Goal: Check status

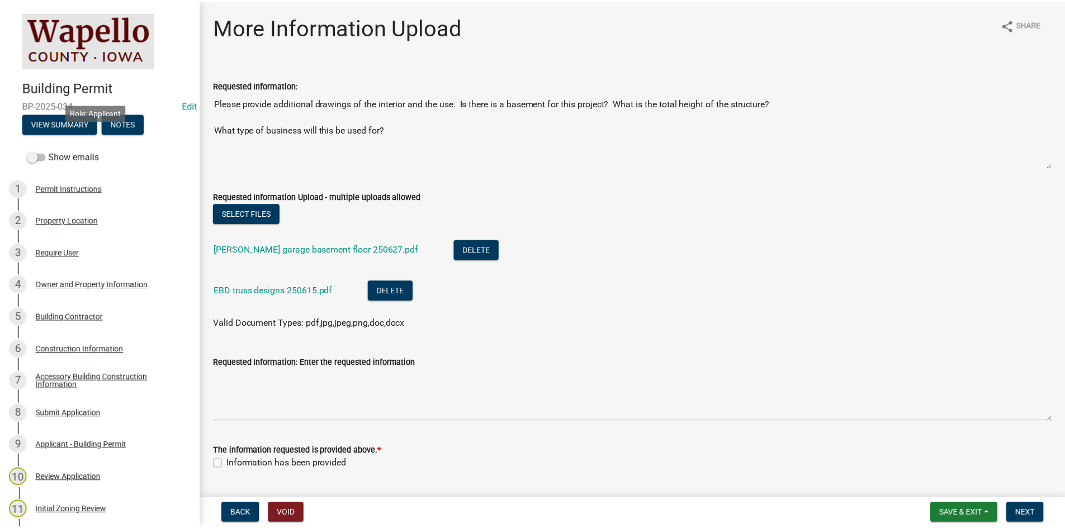
scroll to position [173, 0]
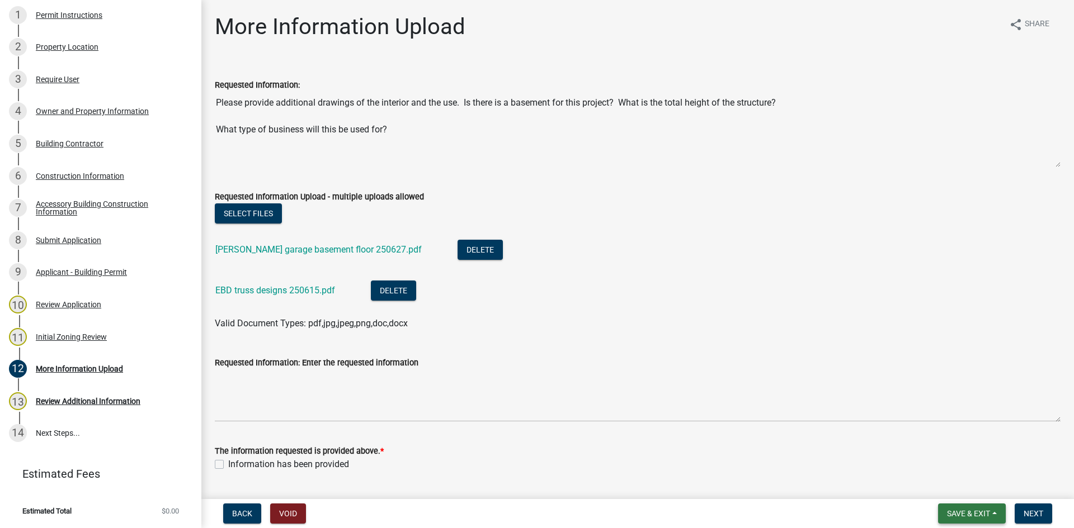
click at [956, 508] on button "Save & Exit" at bounding box center [972, 514] width 68 height 20
click at [946, 476] on button "Save & Exit" at bounding box center [960, 484] width 89 height 27
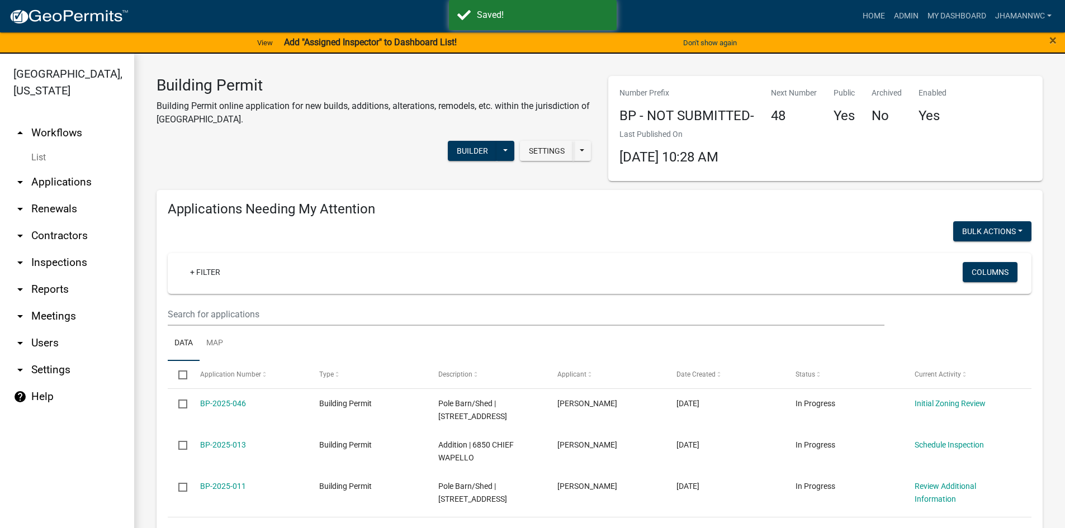
select select "3: 100"
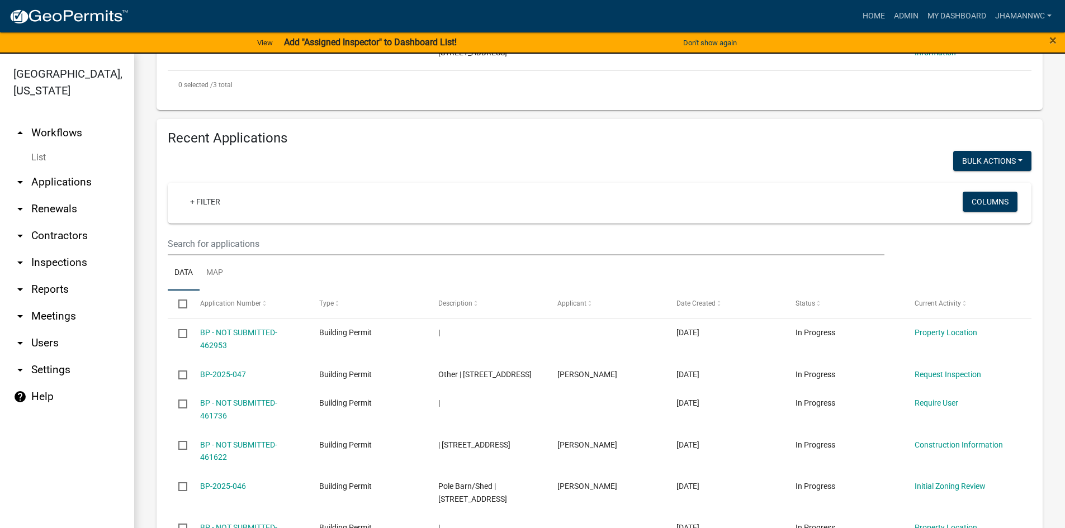
scroll to position [447, 0]
click at [200, 192] on link "+ Filter" at bounding box center [205, 201] width 48 height 20
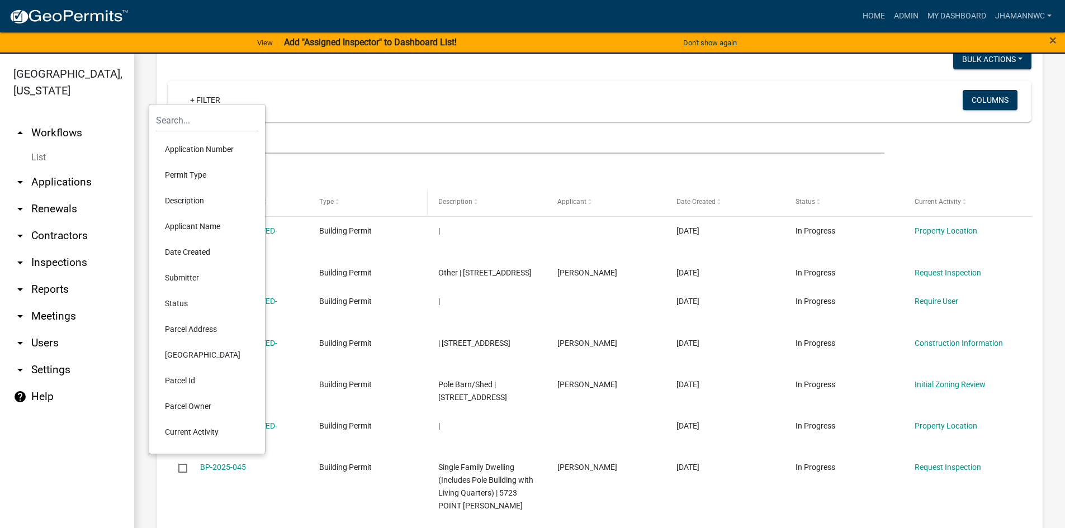
scroll to position [559, 0]
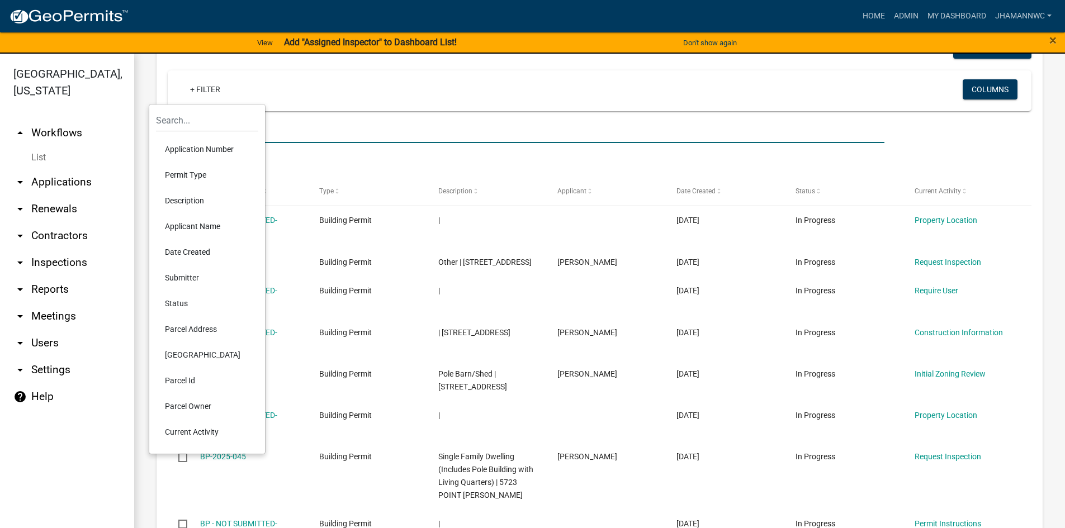
click at [464, 124] on input "text" at bounding box center [526, 131] width 717 height 23
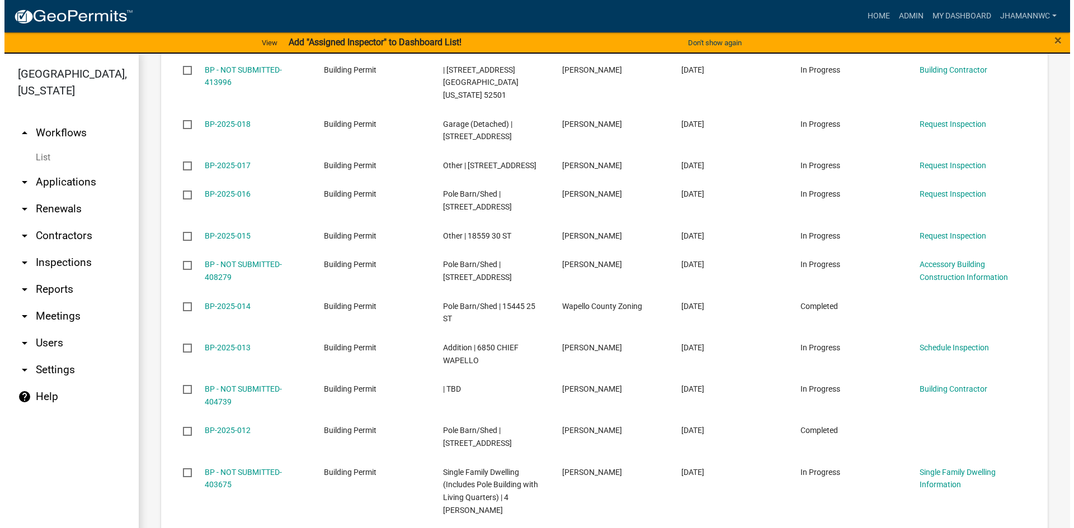
scroll to position [2963, 0]
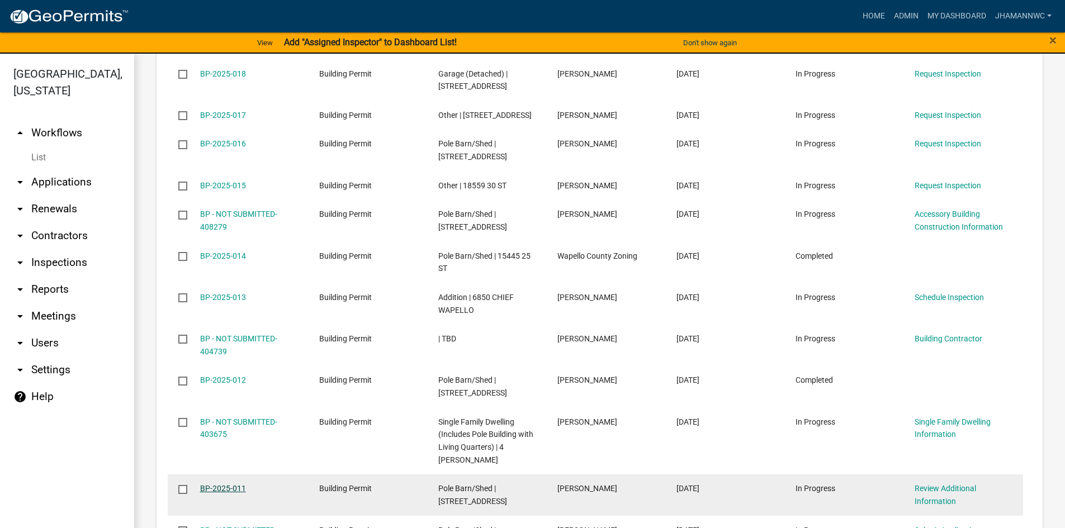
click at [216, 484] on link "BP-2025-011" at bounding box center [223, 488] width 46 height 9
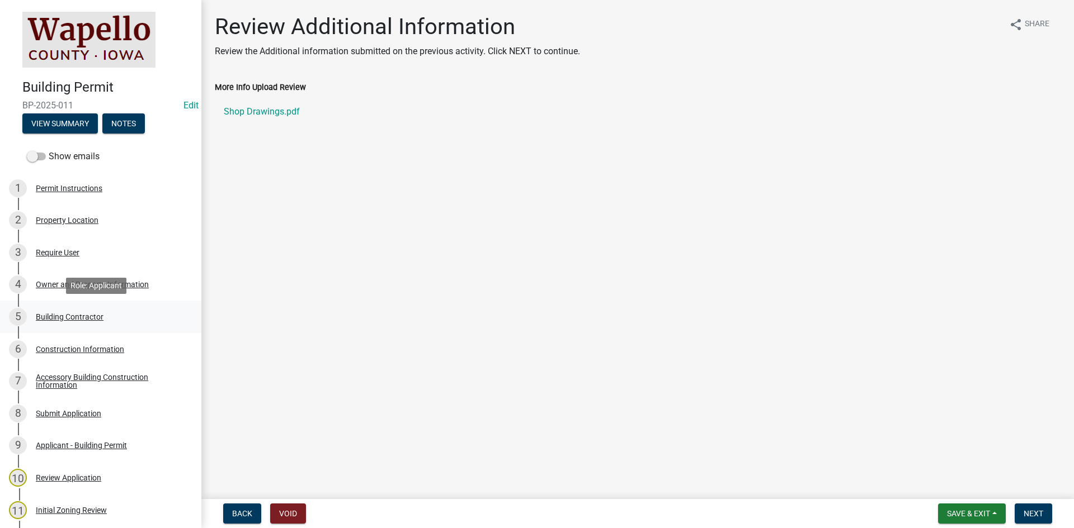
click at [87, 313] on div "Building Contractor" at bounding box center [70, 317] width 68 height 8
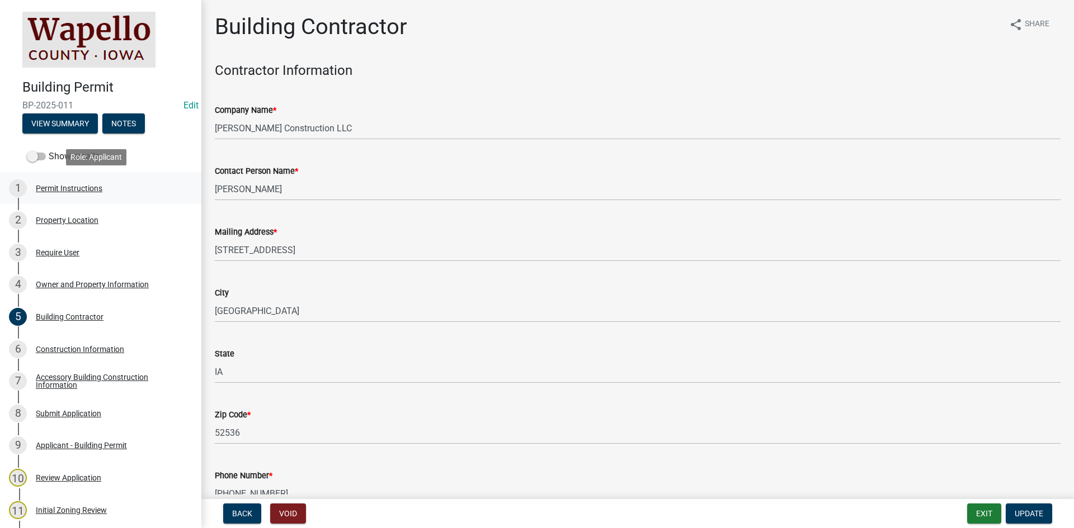
click at [50, 186] on div "Permit Instructions" at bounding box center [69, 189] width 67 height 8
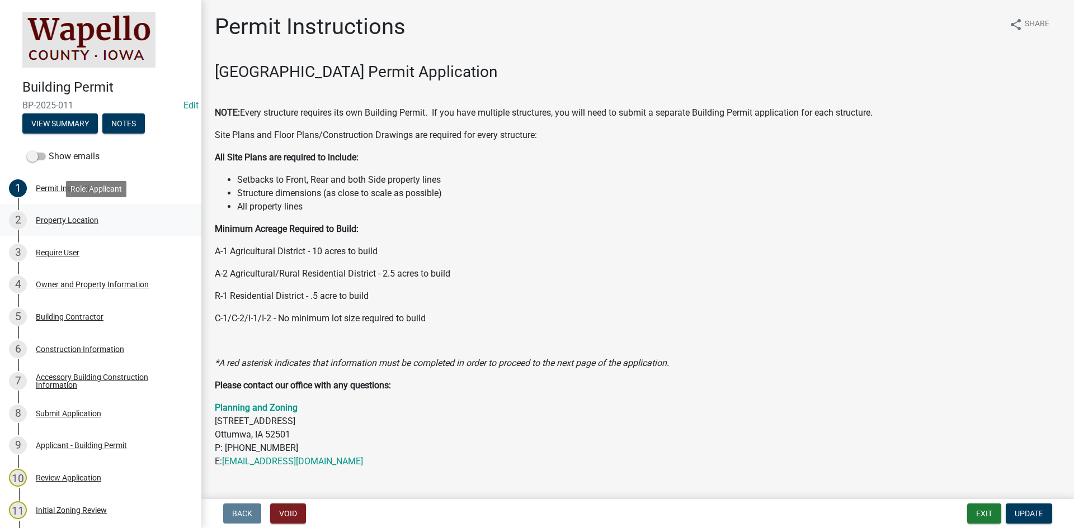
click at [51, 223] on div "Property Location" at bounding box center [67, 220] width 63 height 8
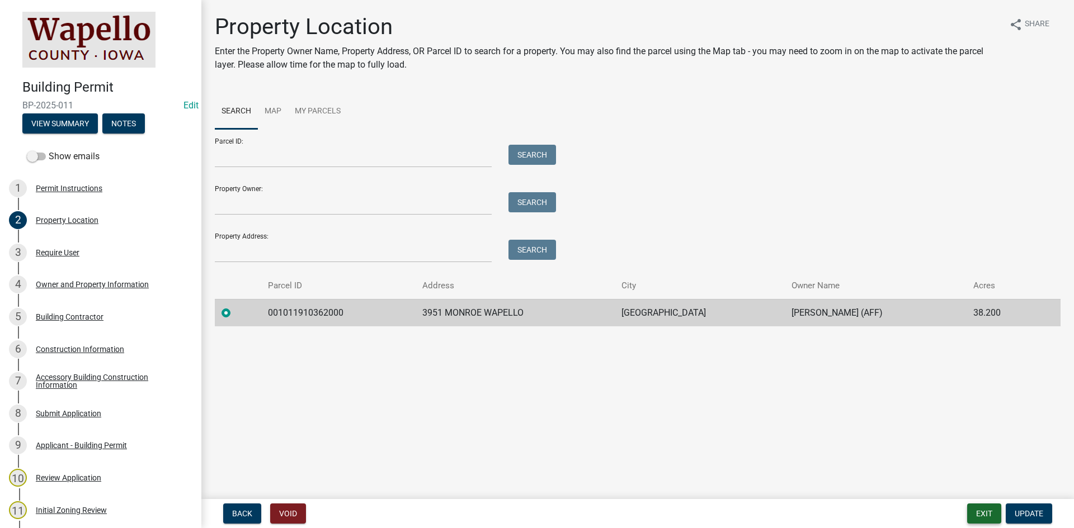
click at [977, 515] on button "Exit" at bounding box center [984, 514] width 34 height 20
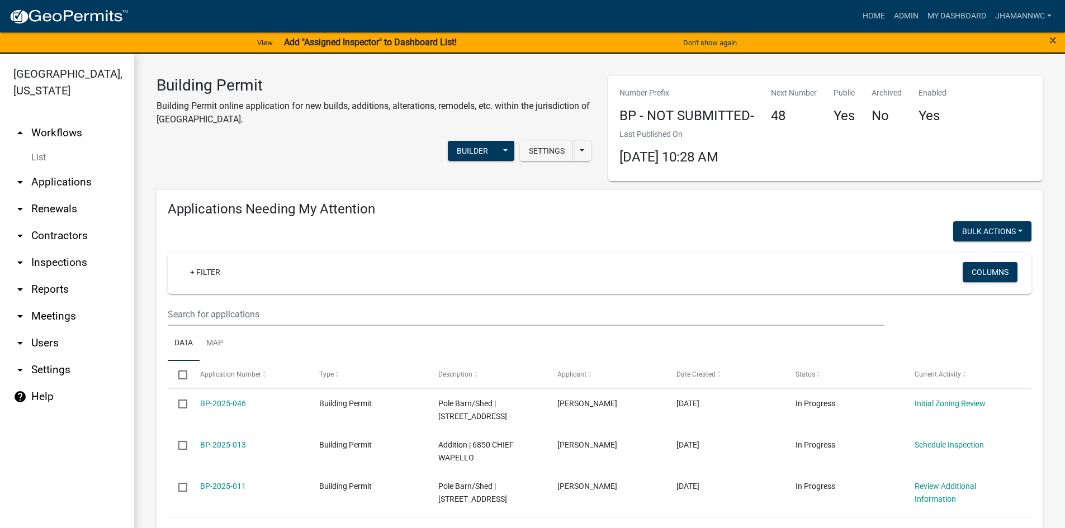
select select "3: 100"
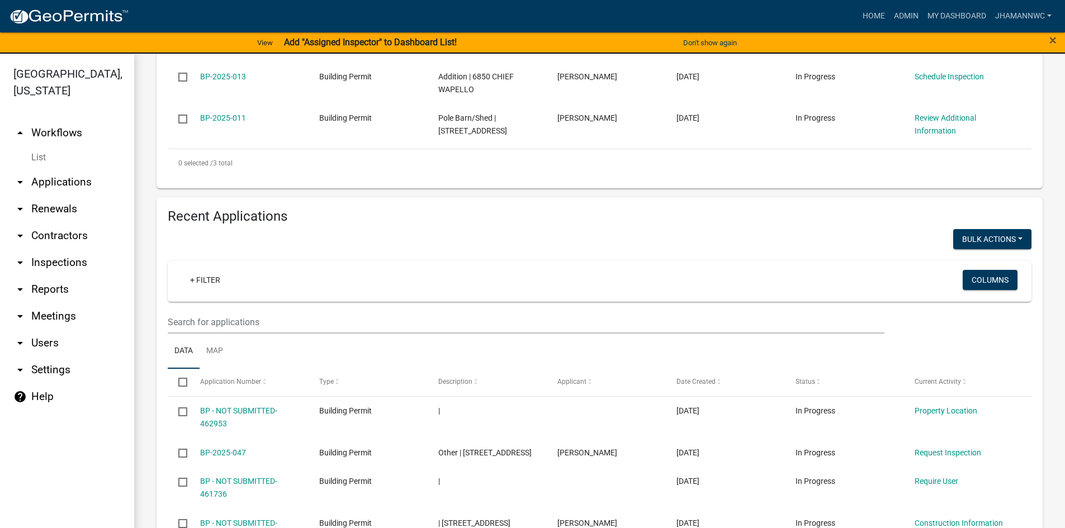
scroll to position [391, 0]
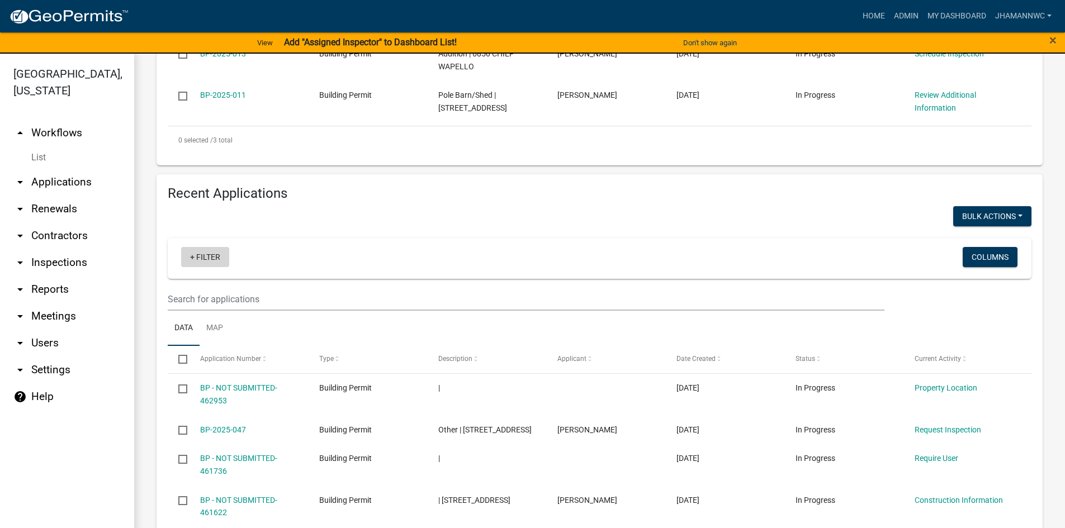
click at [215, 258] on link "+ Filter" at bounding box center [205, 257] width 48 height 20
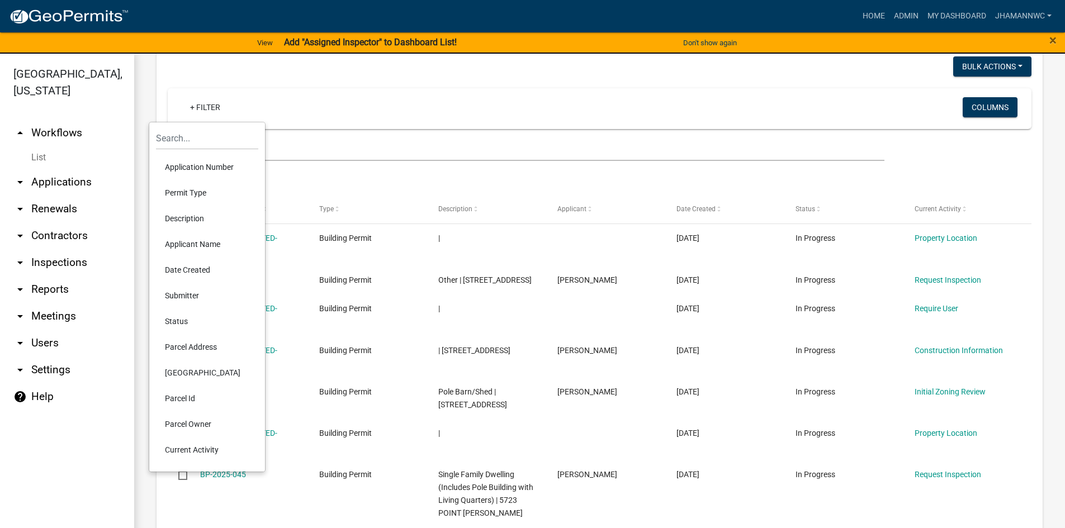
scroll to position [559, 0]
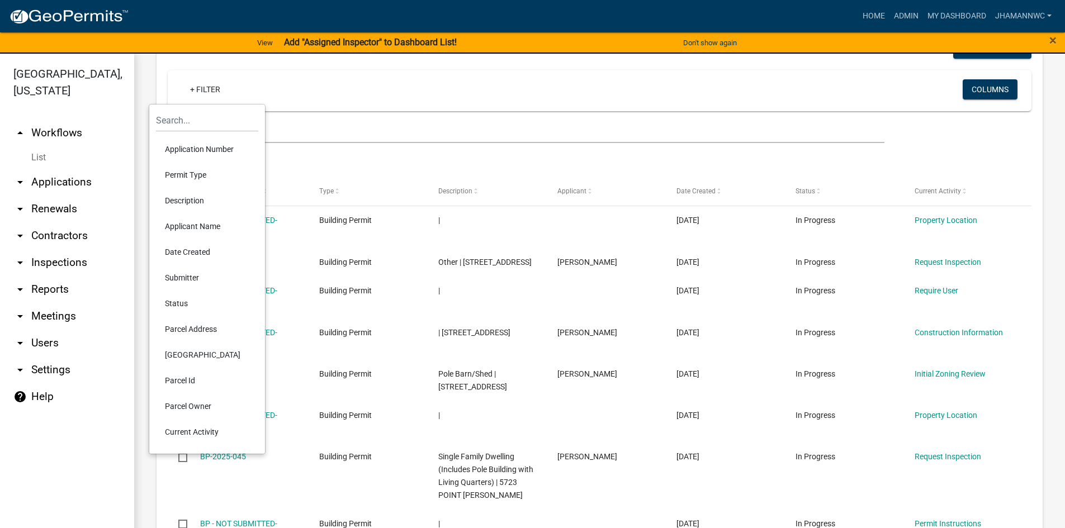
click at [210, 141] on li "Application Number" at bounding box center [207, 149] width 102 height 26
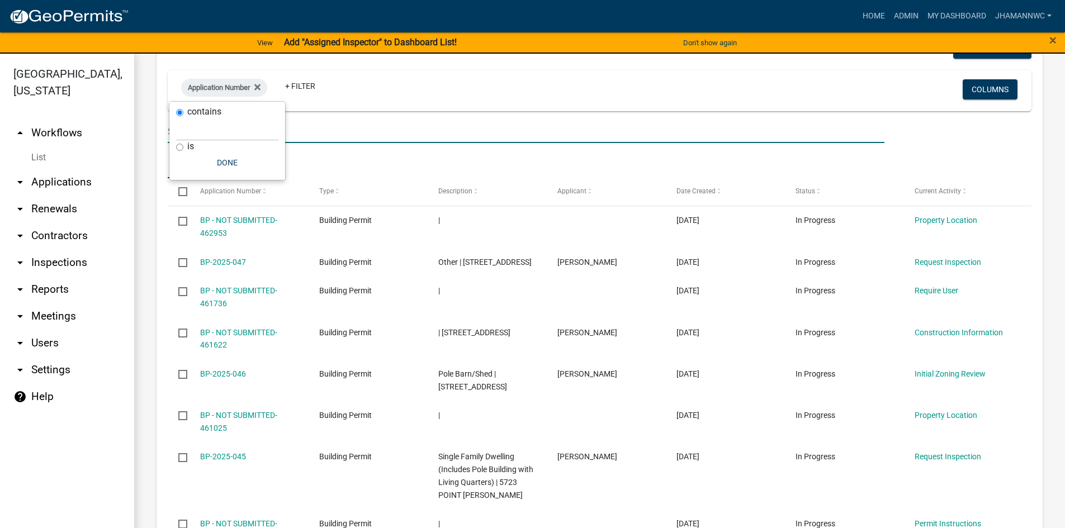
click at [402, 135] on input "text" at bounding box center [526, 131] width 717 height 23
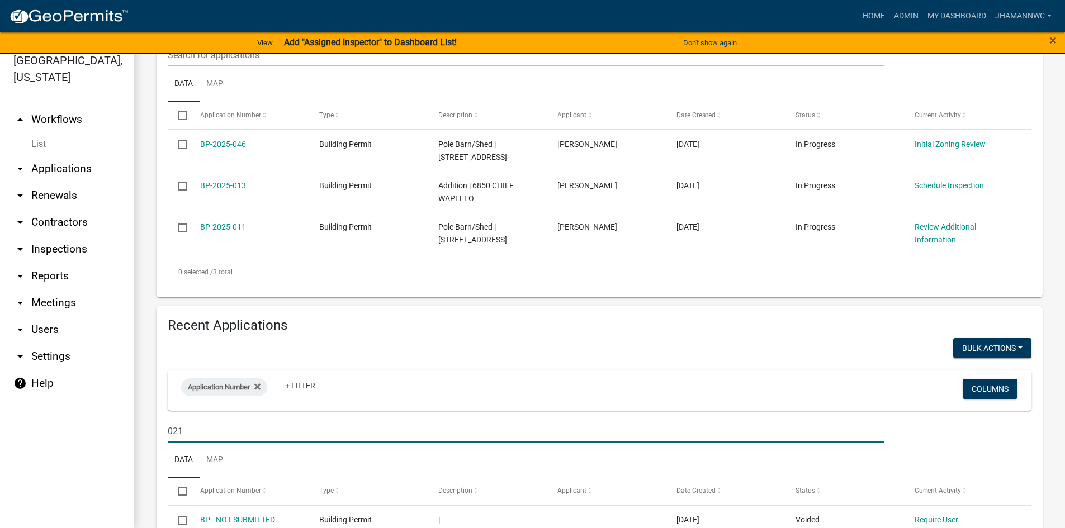
scroll to position [372, 0]
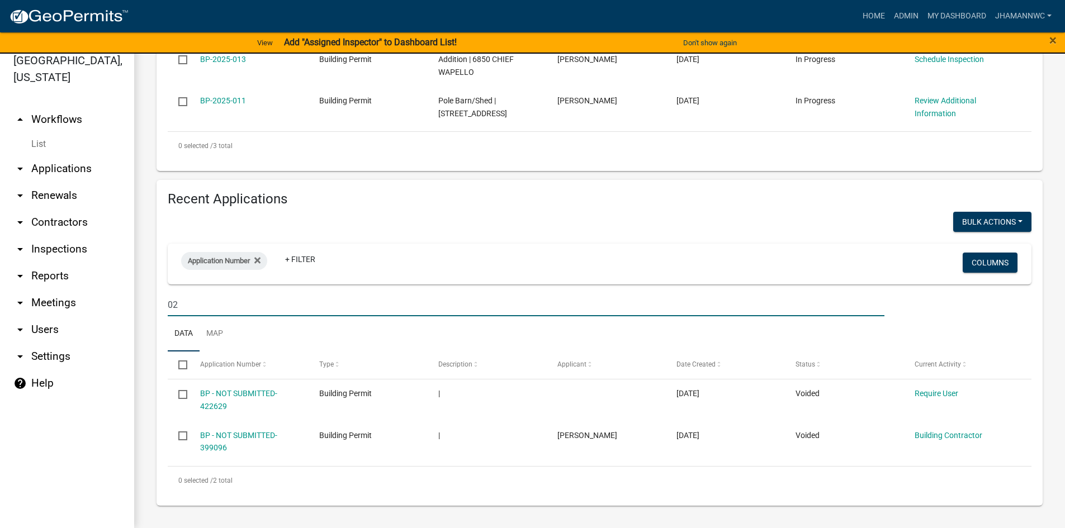
type input "0"
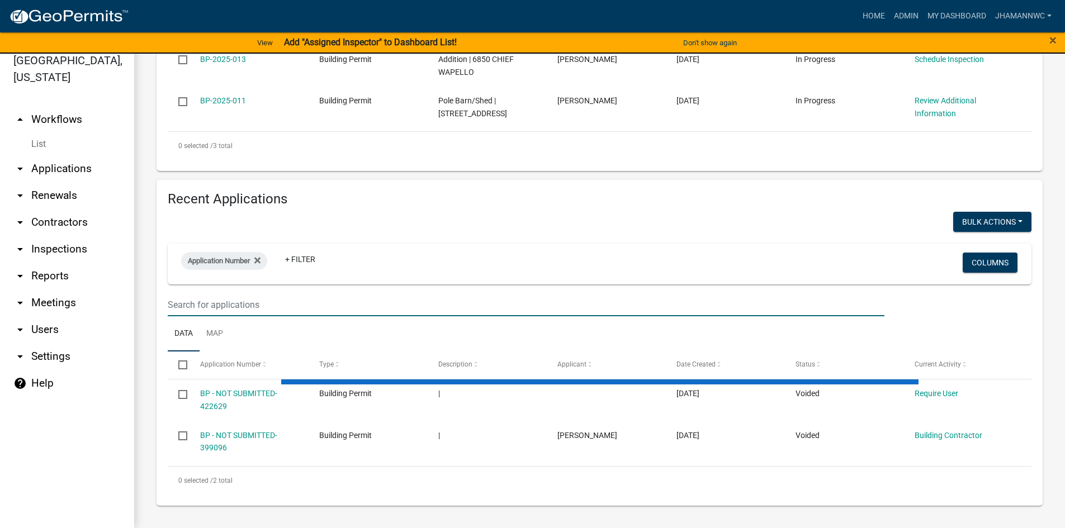
select select "3: 100"
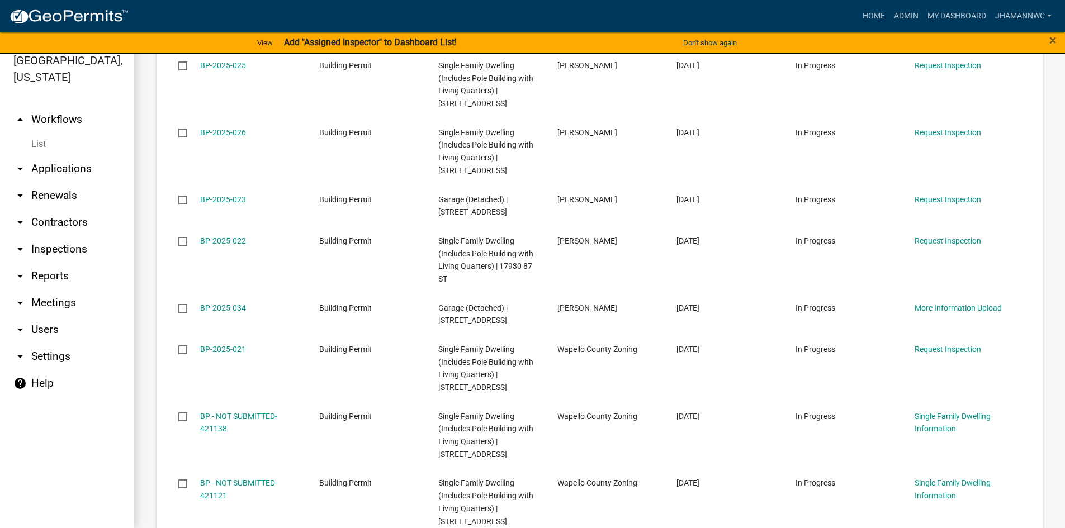
scroll to position [2162, 0]
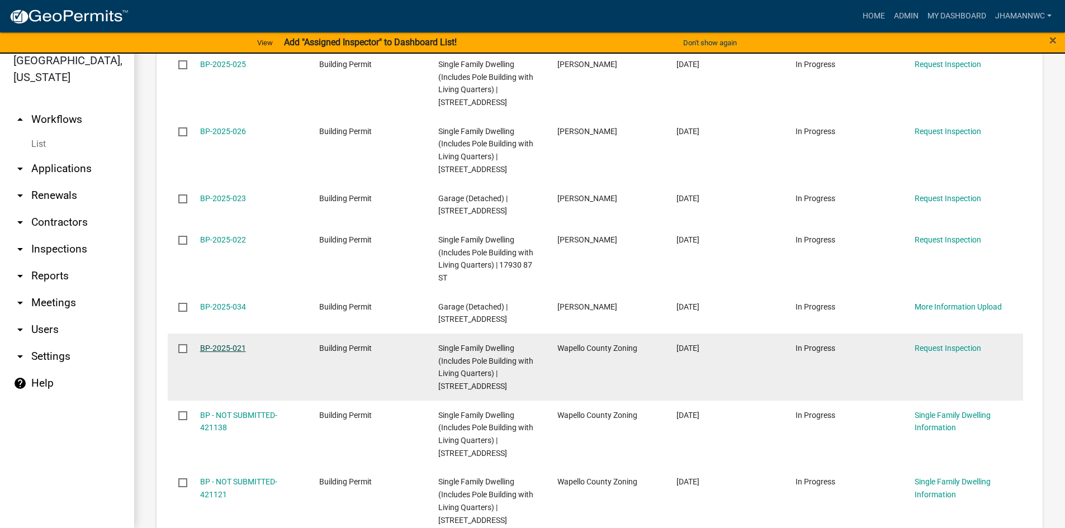
click at [225, 346] on link "BP-2025-021" at bounding box center [223, 348] width 46 height 9
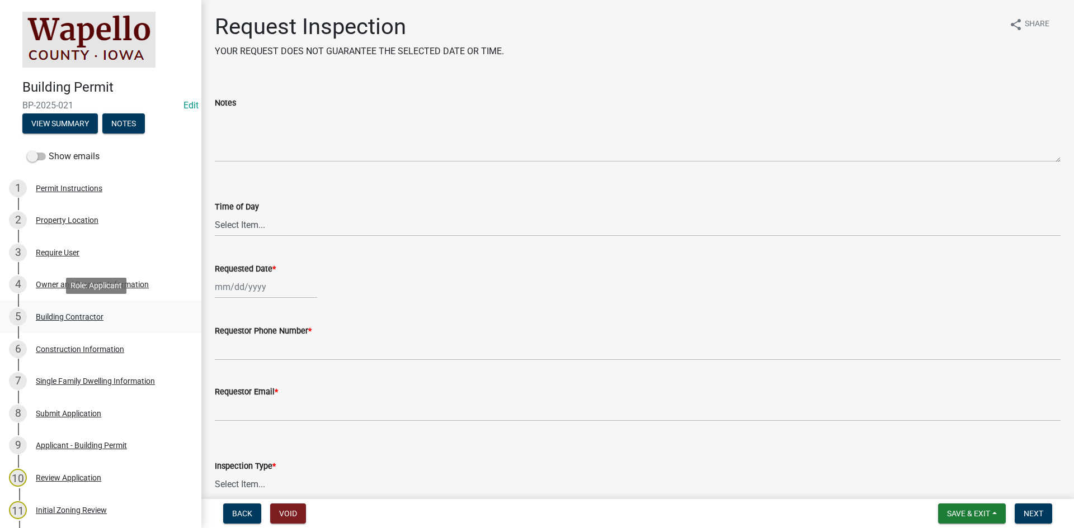
click at [97, 310] on div "5 Building Contractor" at bounding box center [96, 317] width 174 height 18
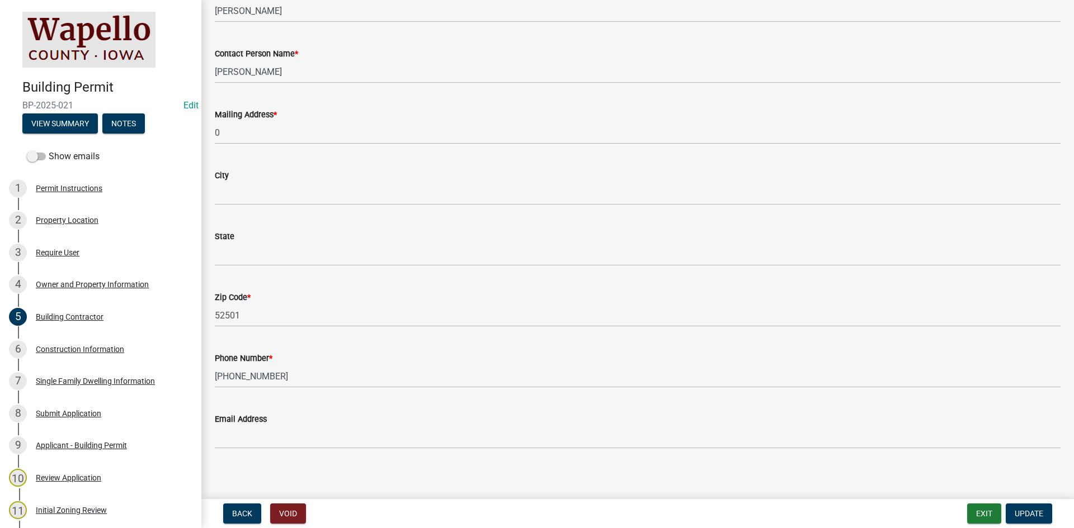
scroll to position [124, 0]
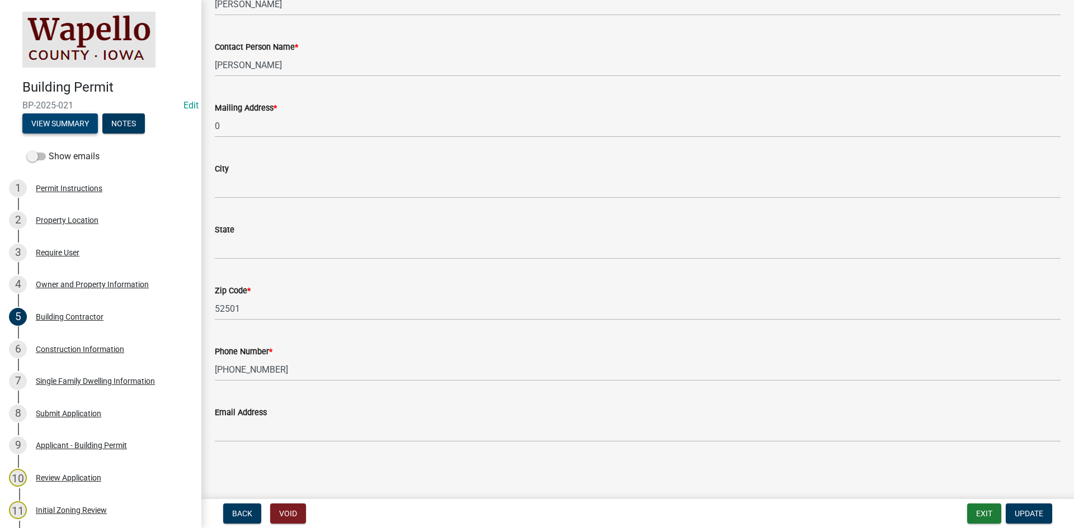
click at [54, 118] on button "View Summary" at bounding box center [59, 124] width 75 height 20
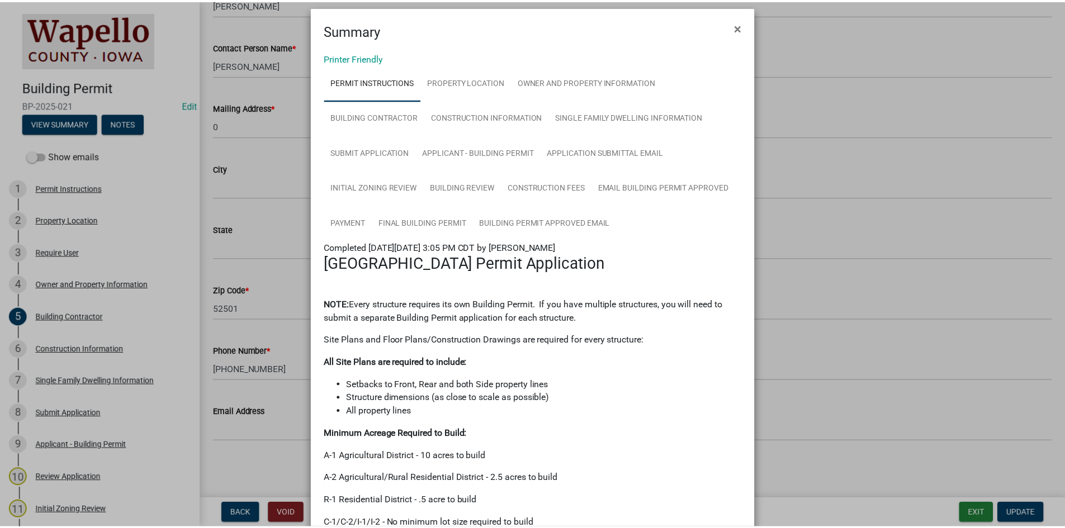
scroll to position [0, 0]
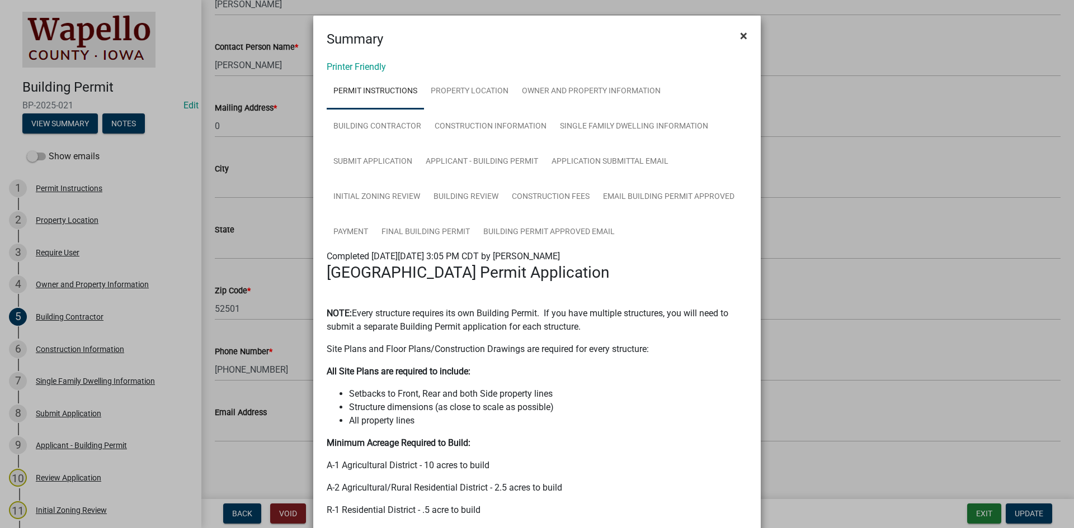
click at [742, 41] on span "×" at bounding box center [743, 36] width 7 height 16
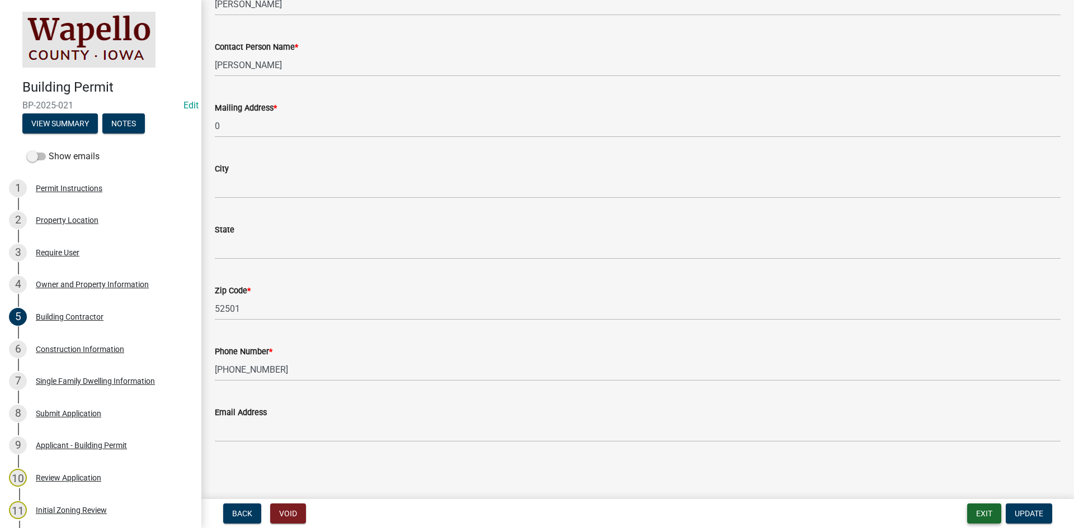
click at [990, 518] on button "Exit" at bounding box center [984, 514] width 34 height 20
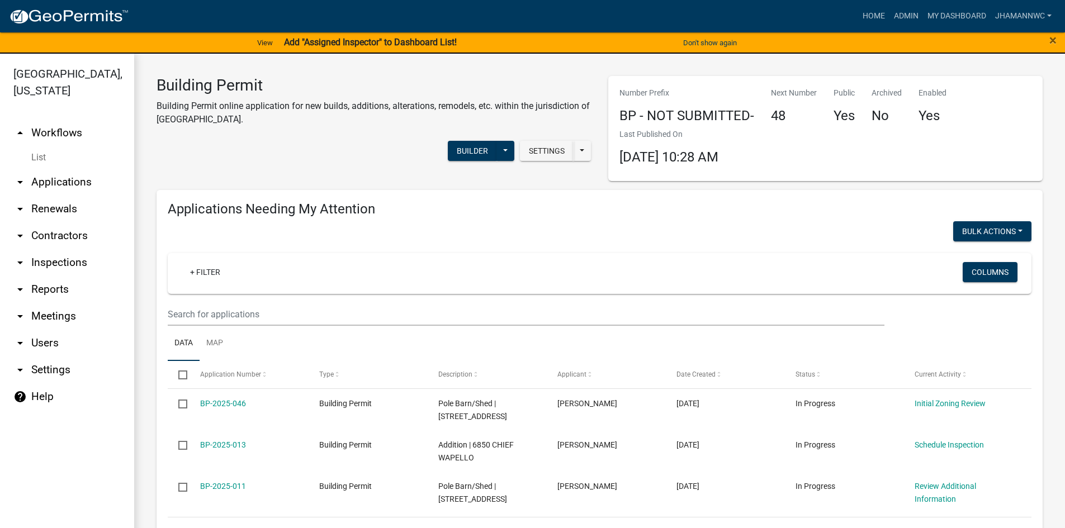
select select "3: 100"
